Goal: Information Seeking & Learning: Understand process/instructions

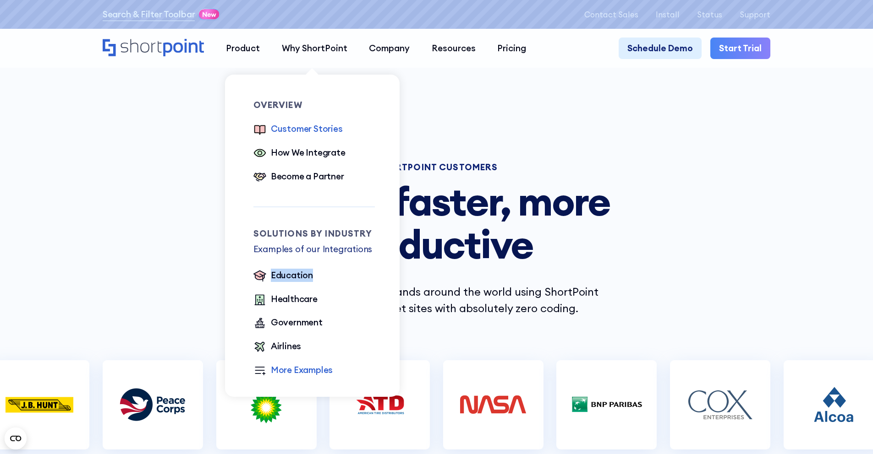
click at [275, 373] on div "More Examples" at bounding box center [302, 370] width 62 height 13
click at [291, 348] on div "Airlines" at bounding box center [286, 346] width 30 height 13
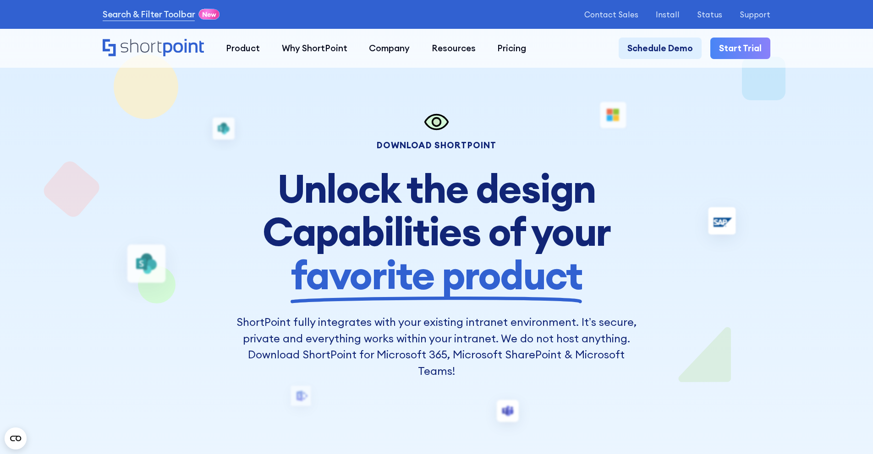
click at [425, 4] on div "Search & Filter Toolbar -742 Days -22 Hours -26 Minutes -18 Seconds Until Launc…" at bounding box center [436, 14] width 873 height 29
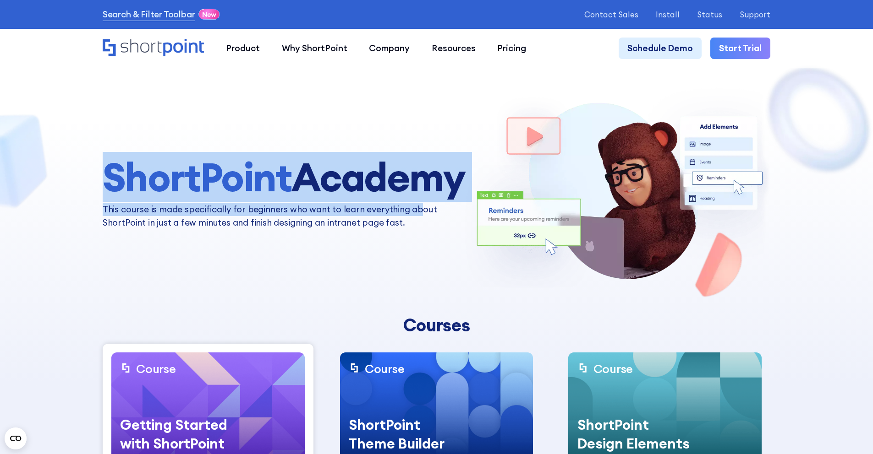
drag, startPoint x: 107, startPoint y: 187, endPoint x: 414, endPoint y: 215, distance: 308.2
click at [415, 215] on div "ShortPoint Academy This course is made specifically for beginners who want to l…" at bounding box center [283, 193] width 361 height 74
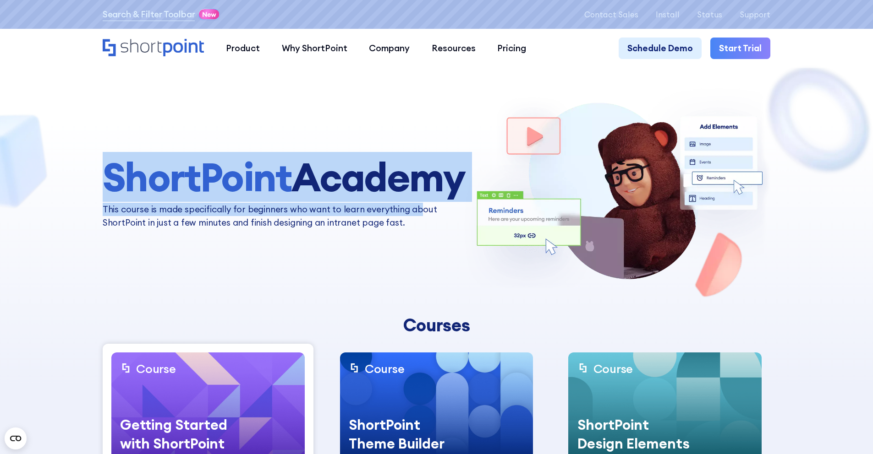
click at [392, 207] on p "This course is made specifically for beginners who want to learn everything abo…" at bounding box center [283, 216] width 361 height 26
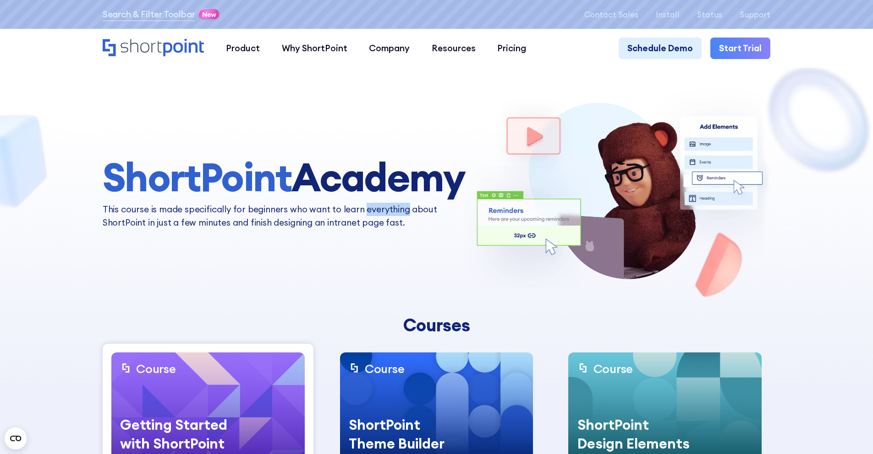
click at [392, 207] on p "This course is made specifically for beginners who want to learn everything abo…" at bounding box center [283, 216] width 361 height 26
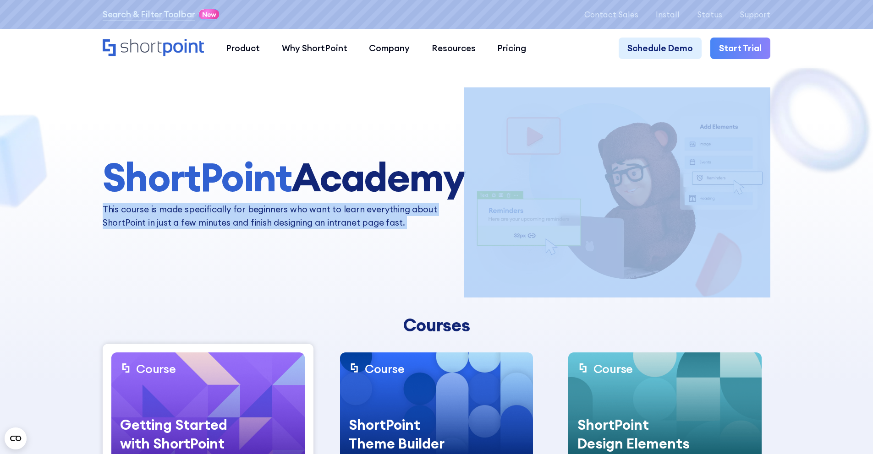
click at [392, 207] on p "This course is made specifically for beginners who want to learn everything abo…" at bounding box center [283, 216] width 361 height 26
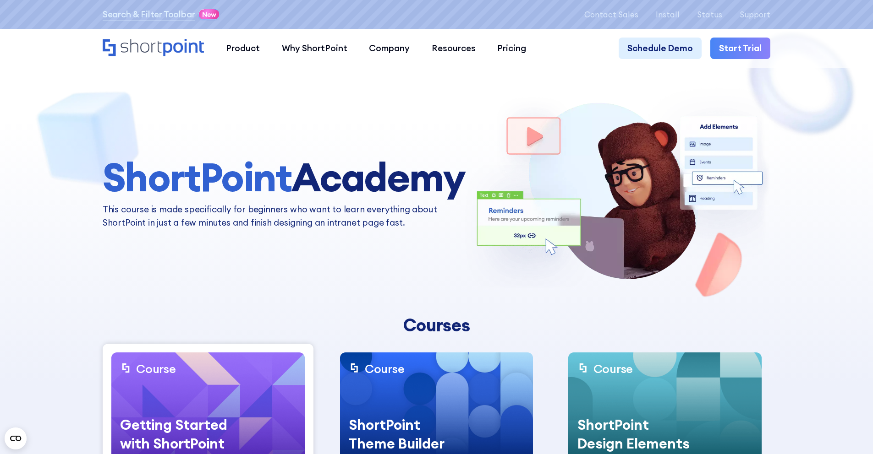
click at [323, 219] on p "This course is made specifically for beginners who want to learn everything abo…" at bounding box center [283, 216] width 361 height 26
click at [325, 219] on p "This course is made specifically for beginners who want to learn everything abo…" at bounding box center [283, 216] width 361 height 26
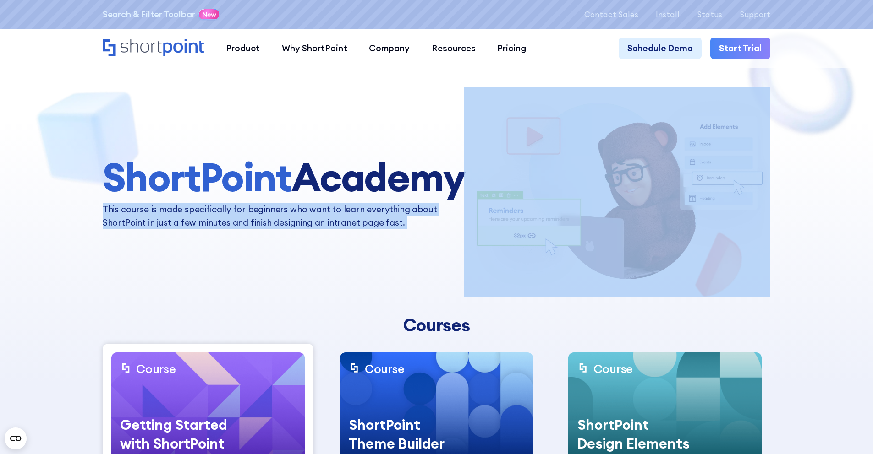
click at [325, 219] on p "This course is made specifically for beginners who want to learn everything abo…" at bounding box center [283, 216] width 361 height 26
copy p "This course is made specifically for beginners who want to learn everything abo…"
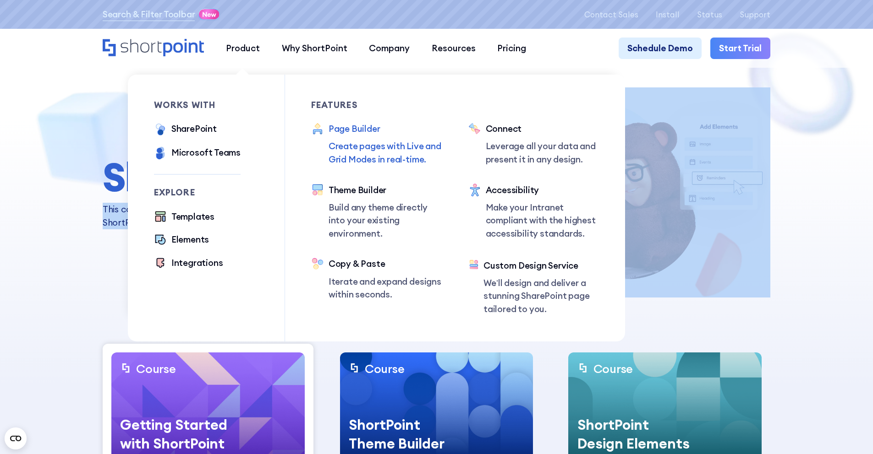
click at [356, 131] on div "Page Builder" at bounding box center [385, 128] width 114 height 13
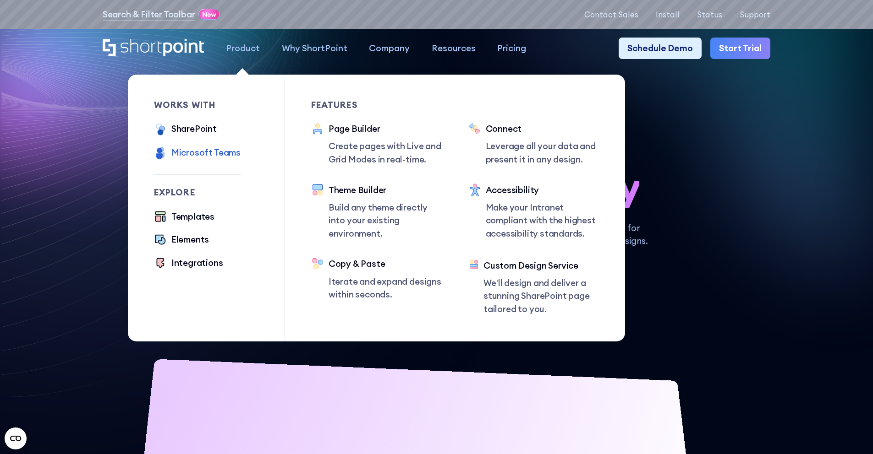
click at [202, 150] on div "Microsoft Teams" at bounding box center [205, 152] width 69 height 13
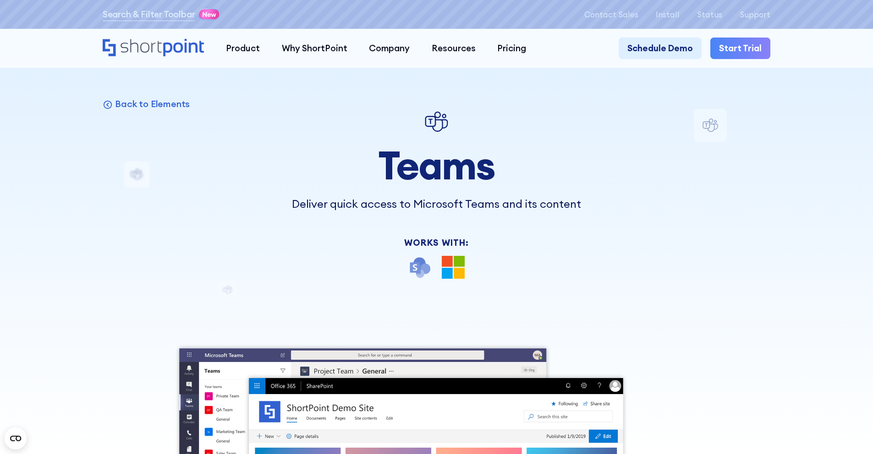
scroll to position [5, 0]
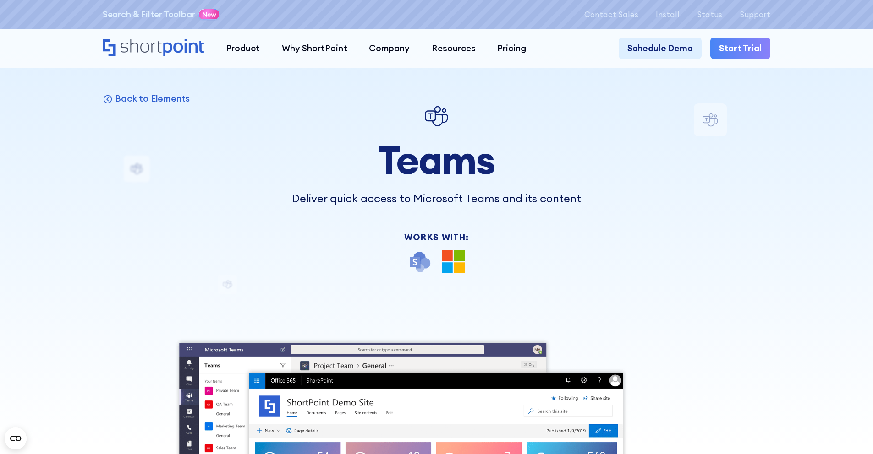
click at [311, 193] on p "Deliver quick access to Microsoft Teams and its content" at bounding box center [436, 199] width 327 height 16
copy p "Deliver quick access to Microsoft Teams and its content"
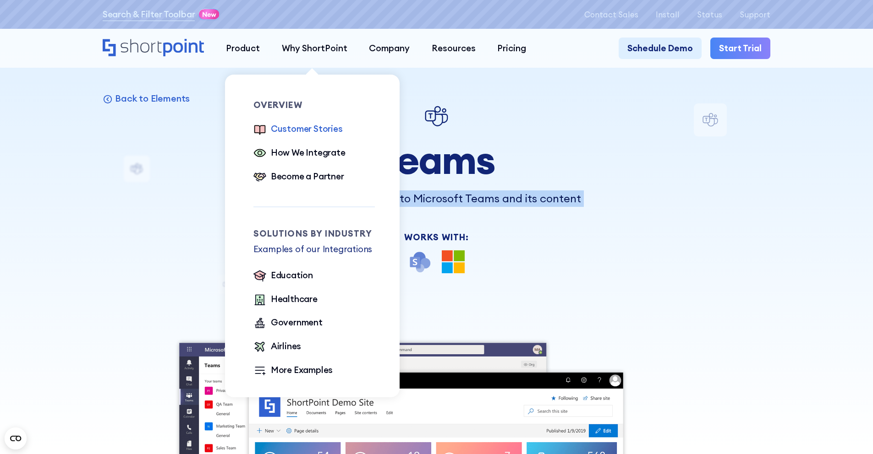
click at [291, 131] on div "Customer Stories" at bounding box center [307, 128] width 72 height 13
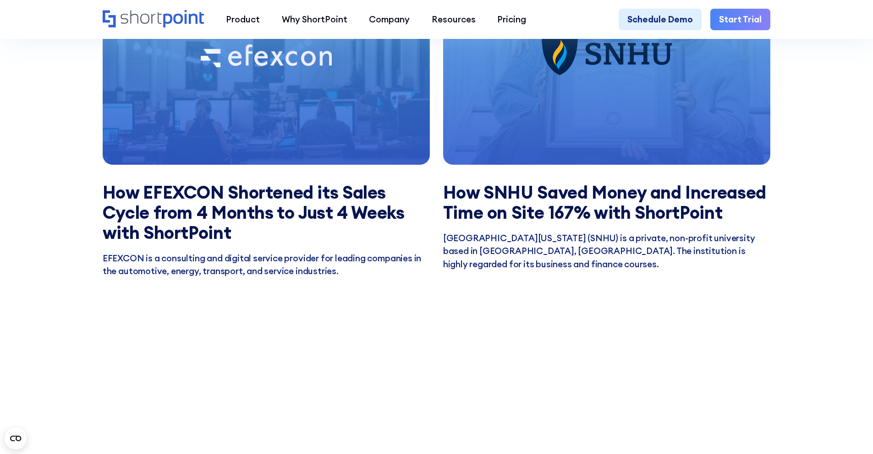
scroll to position [1086, 0]
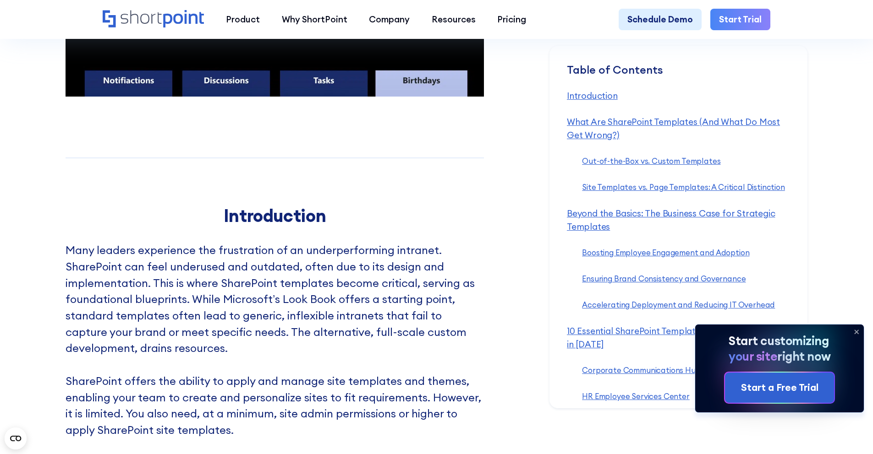
scroll to position [791, 0]
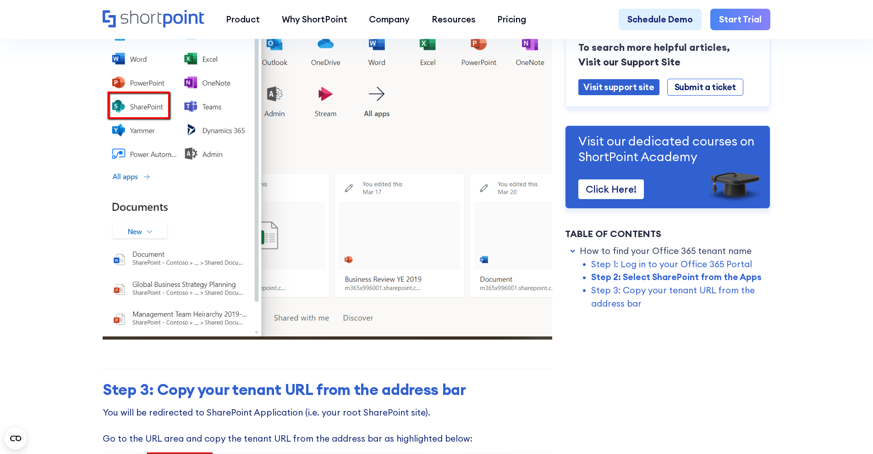
scroll to position [676, 0]
click at [598, 251] on link "How to find your Office 365 tenant name" at bounding box center [665, 251] width 172 height 13
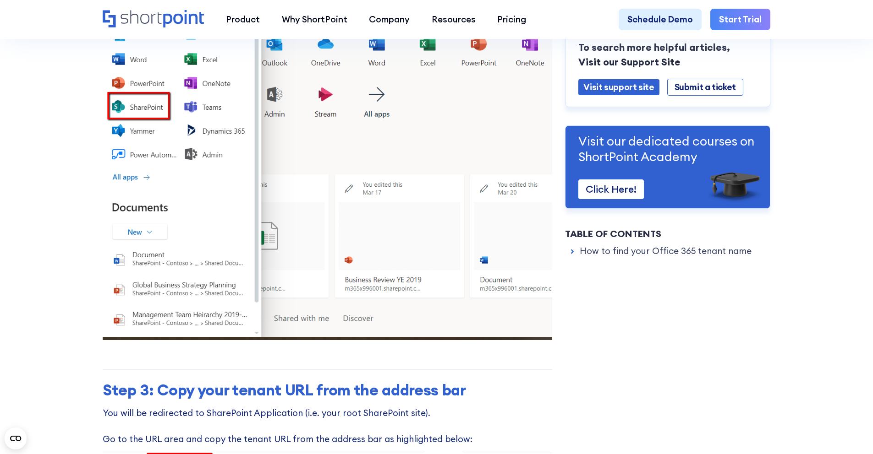
click at [598, 251] on link "How to find your Office 365 tenant name" at bounding box center [665, 251] width 172 height 13
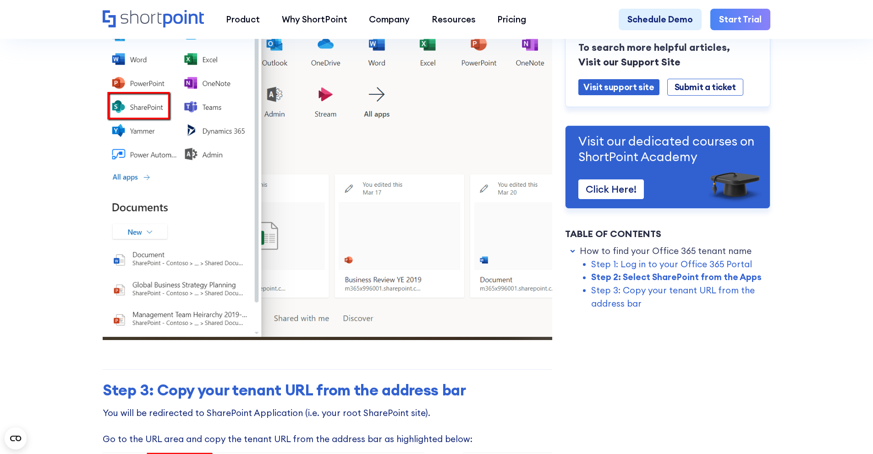
click at [593, 269] on link "Step 1: Log in to your Office 365 Portal" at bounding box center [671, 263] width 161 height 13
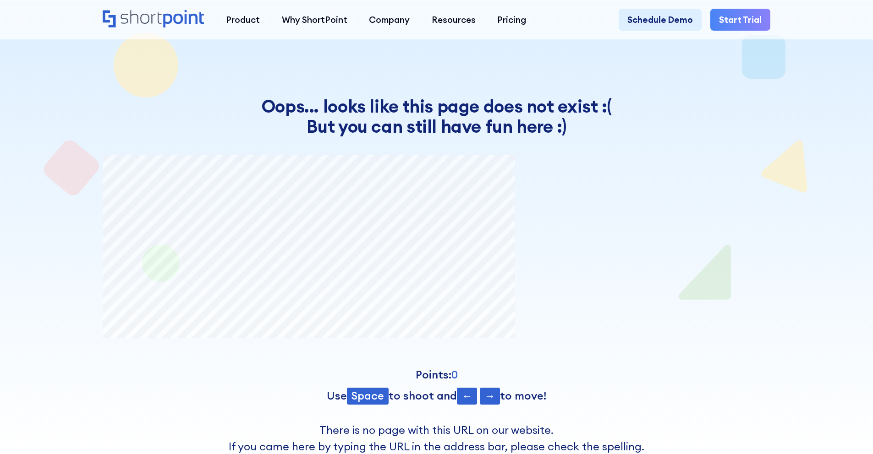
scroll to position [17, 0]
